Goal: Information Seeking & Learning: Learn about a topic

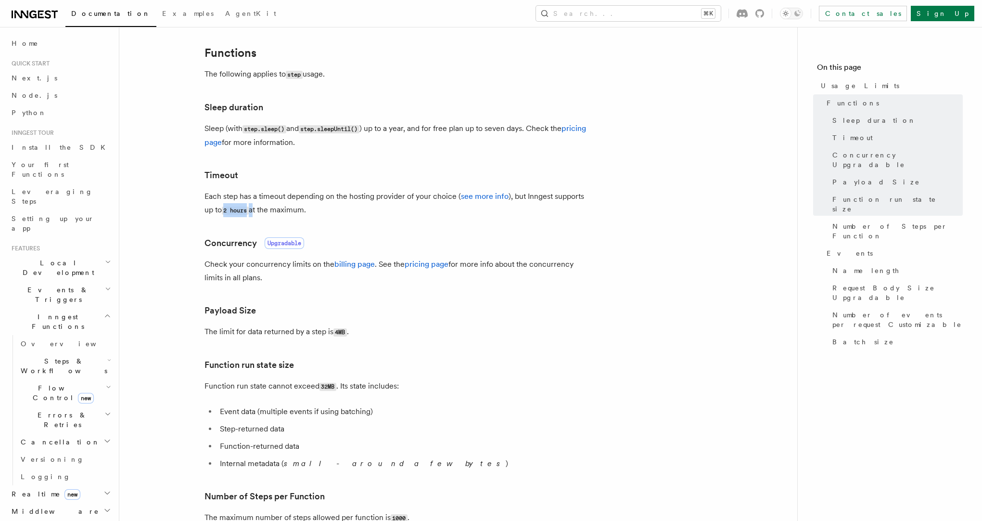
drag, startPoint x: 224, startPoint y: 210, endPoint x: 255, endPoint y: 210, distance: 31.3
click at [255, 210] on p "Each step has a timeout depending on the hosting provider of your choice ( see …" at bounding box center [396, 203] width 385 height 27
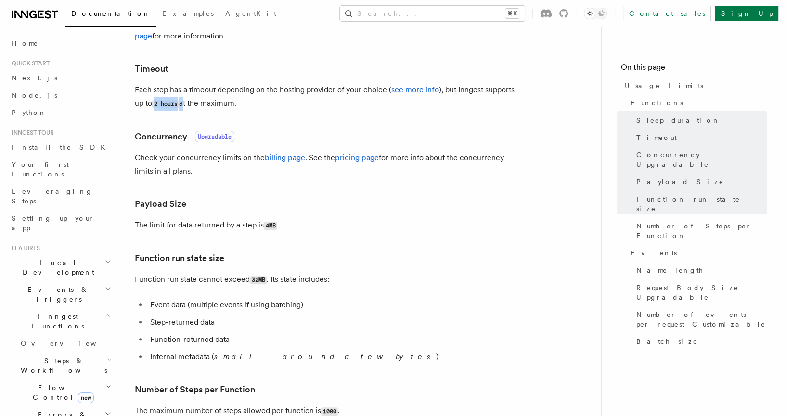
scroll to position [250, 0]
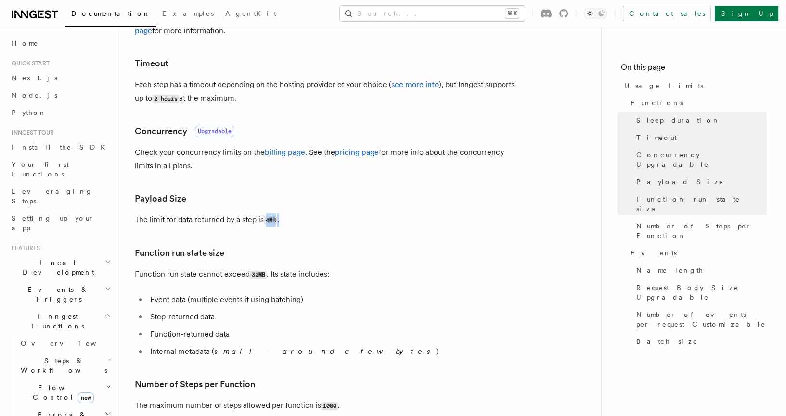
drag, startPoint x: 266, startPoint y: 221, endPoint x: 283, endPoint y: 221, distance: 16.8
click at [283, 221] on p "The limit for data returned by a step is 4MB ." at bounding box center [327, 220] width 385 height 14
drag, startPoint x: 246, startPoint y: 273, endPoint x: 271, endPoint y: 275, distance: 25.1
click at [271, 275] on p "Function run state cannot exceed 32MB . Its state includes:" at bounding box center [327, 274] width 385 height 14
drag, startPoint x: 260, startPoint y: 218, endPoint x: 281, endPoint y: 218, distance: 21.2
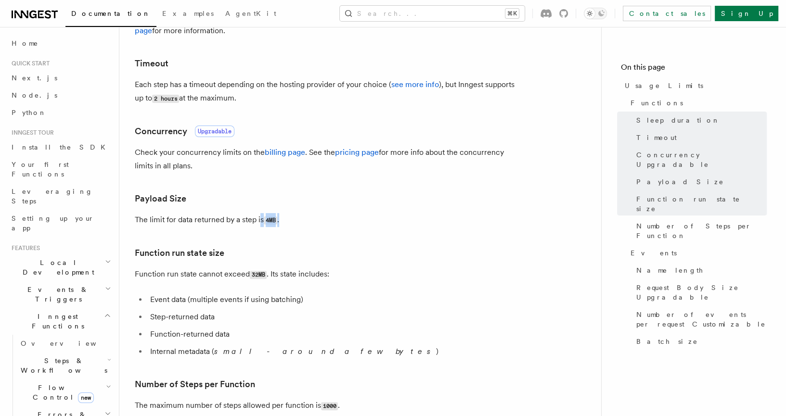
click at [281, 218] on p "The limit for data returned by a step is 4MB ." at bounding box center [327, 220] width 385 height 14
drag, startPoint x: 242, startPoint y: 275, endPoint x: 284, endPoint y: 276, distance: 41.4
click at [284, 276] on p "Function run state cannot exceed 32MB . Its state includes:" at bounding box center [327, 274] width 385 height 14
